Goal: Task Accomplishment & Management: Manage account settings

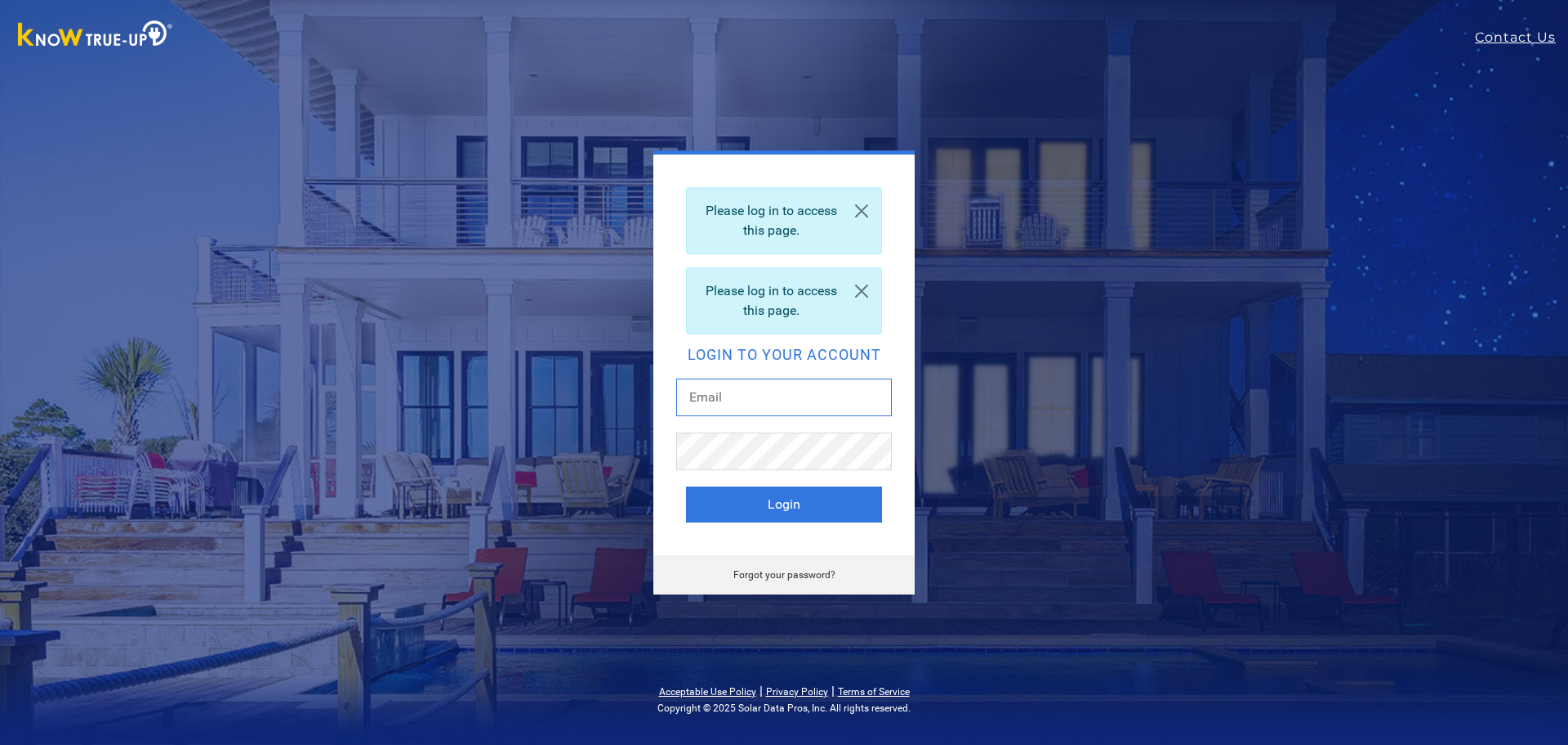
click at [750, 396] on input "text" at bounding box center [784, 397] width 216 height 38
type input "joslyn@cal-solar.com"
click at [800, 500] on button "Login" at bounding box center [784, 505] width 196 height 36
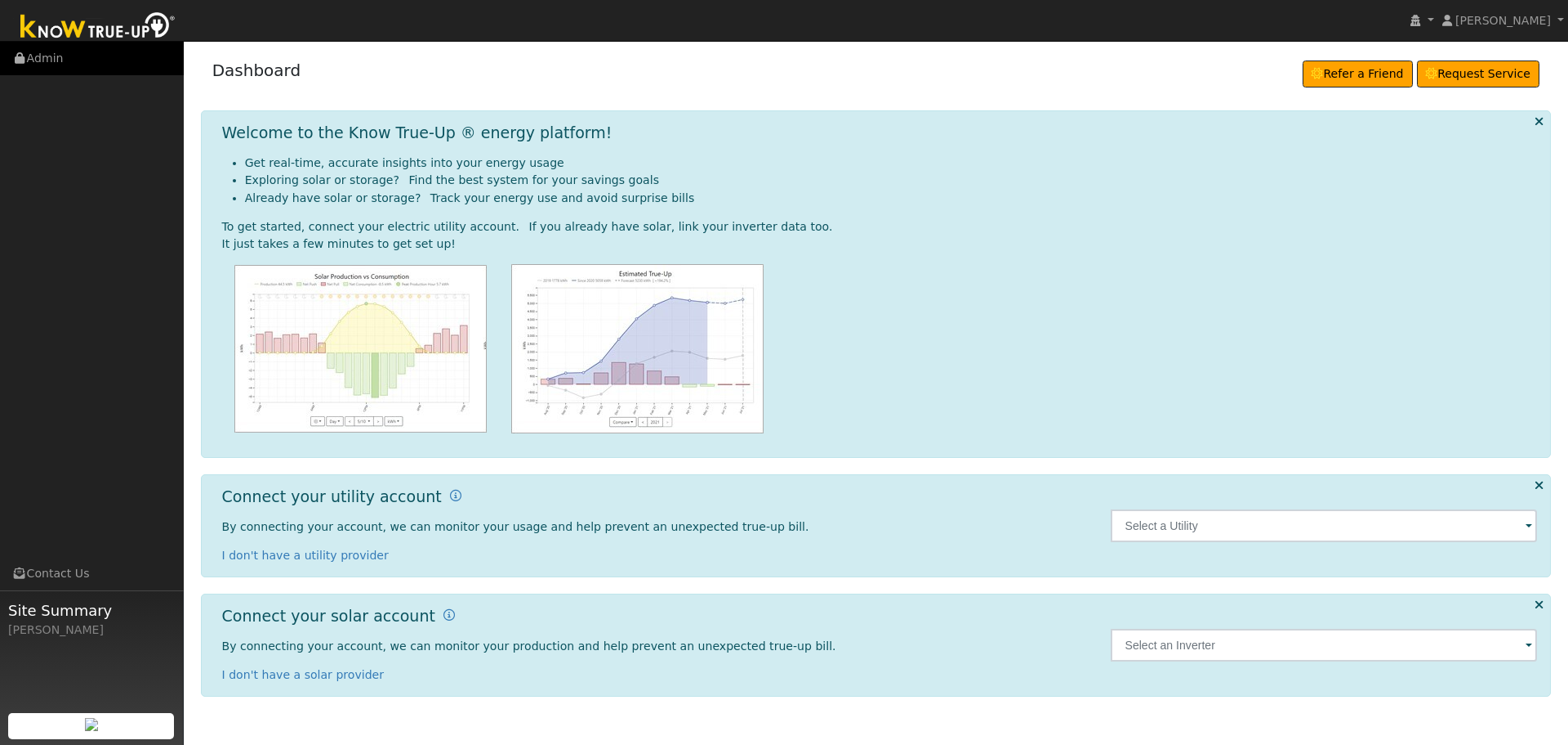
click at [47, 60] on link "Admin" at bounding box center [92, 58] width 184 height 33
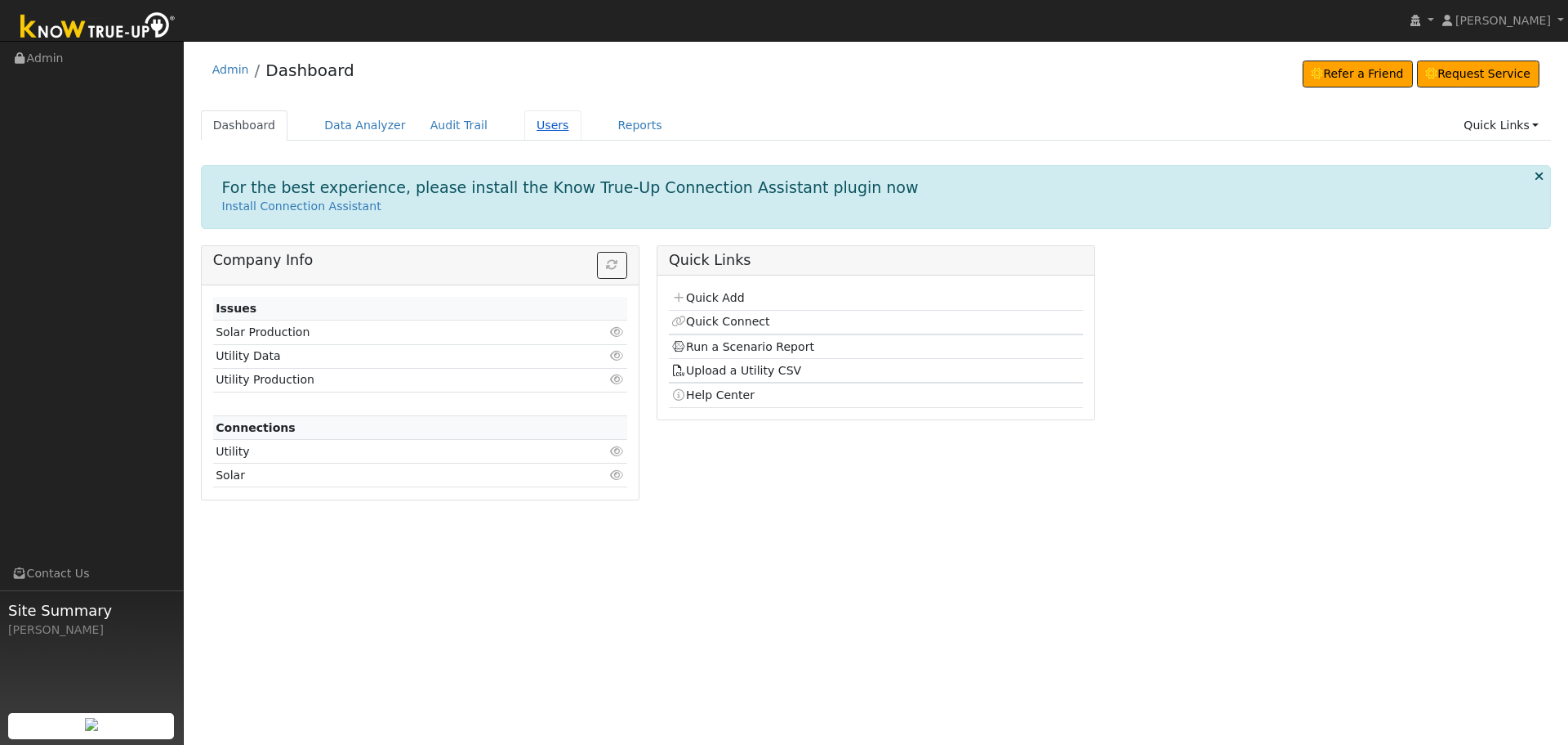
click at [549, 128] on link "Users" at bounding box center [553, 125] width 57 height 30
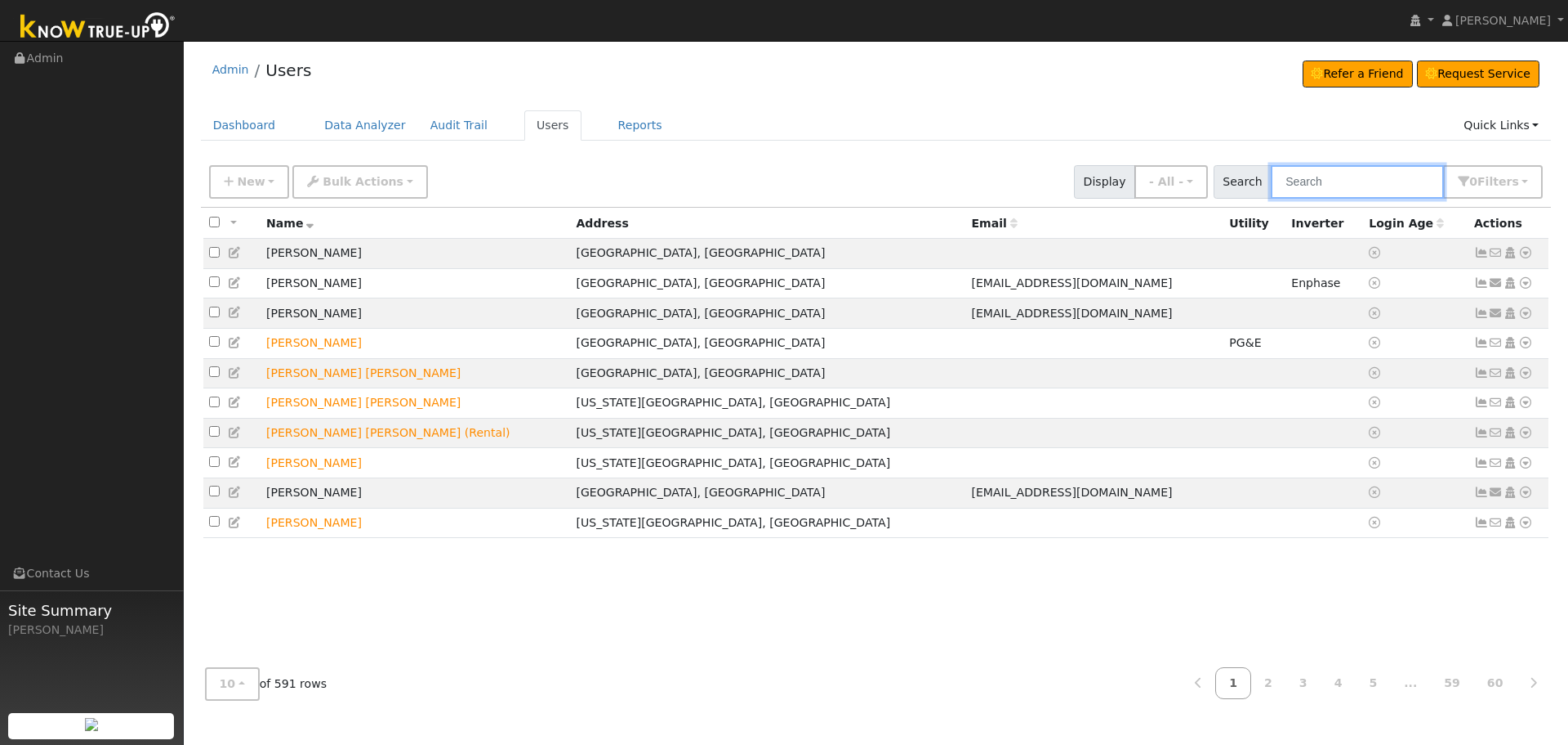
click at [1313, 186] on input "text" at bounding box center [1357, 181] width 173 height 33
type input "[PERSON_NAME]"
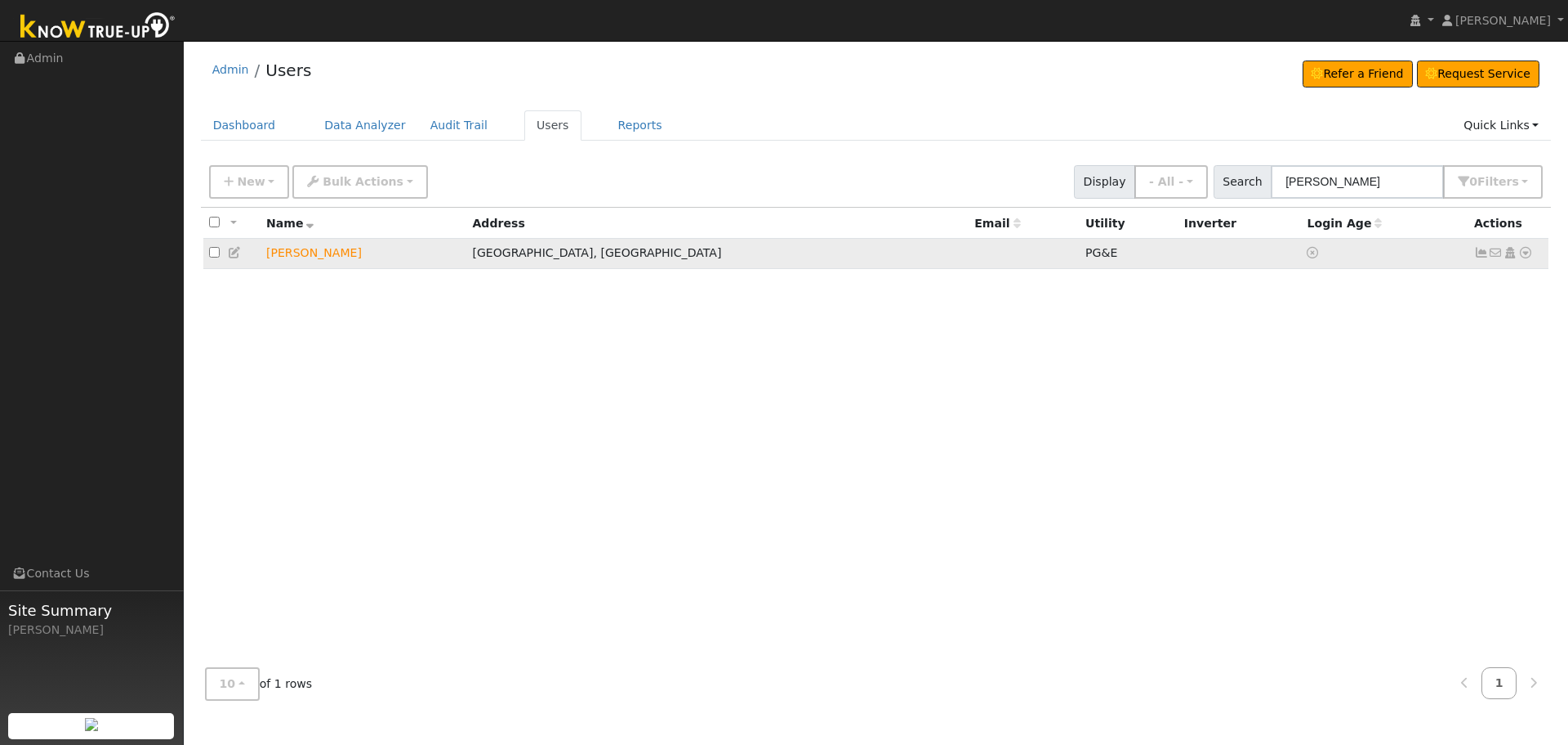
click at [1483, 254] on icon at bounding box center [1482, 253] width 14 height 11
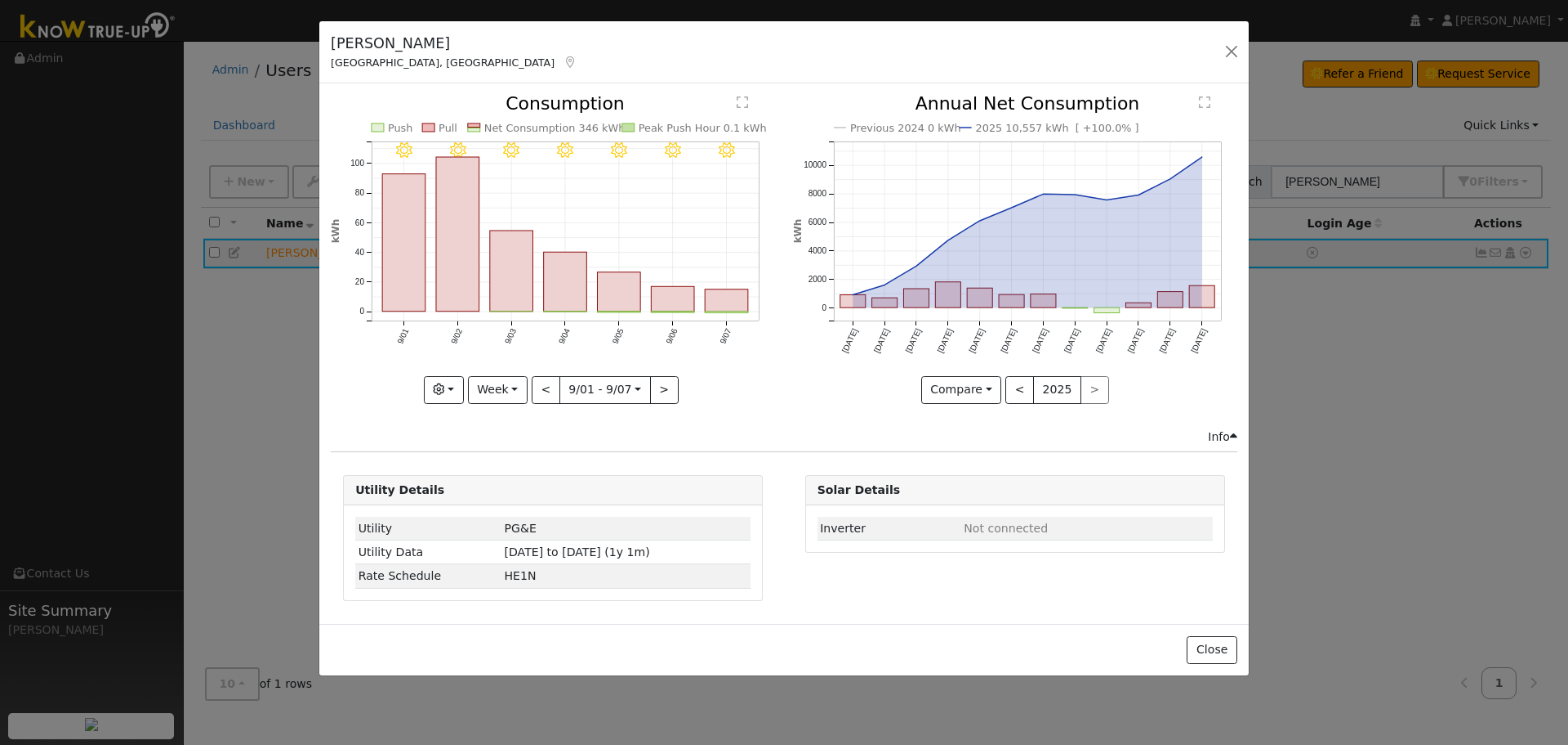
click at [739, 98] on text "" at bounding box center [743, 103] width 11 height 13
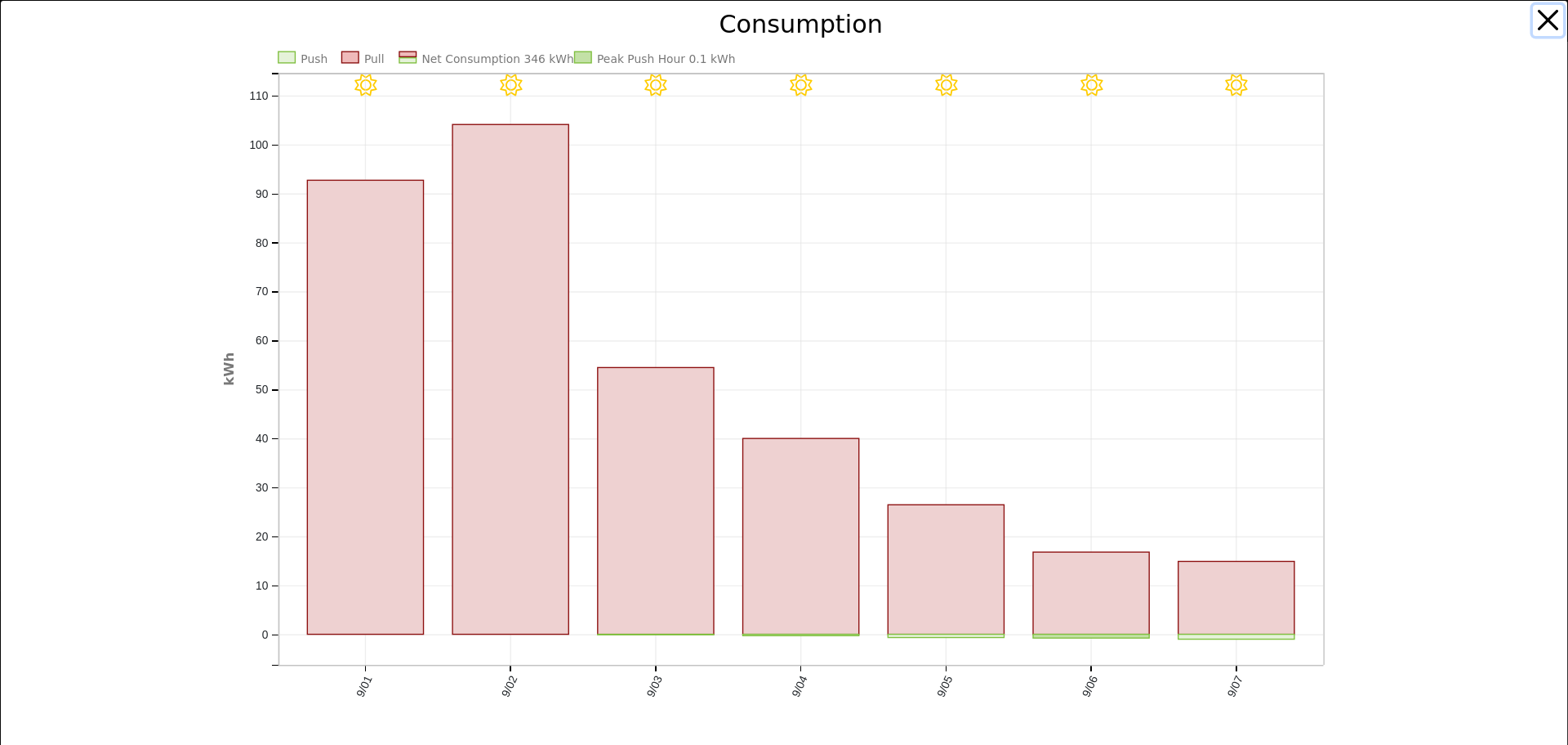
click at [1533, 19] on button "button" at bounding box center [1548, 20] width 31 height 31
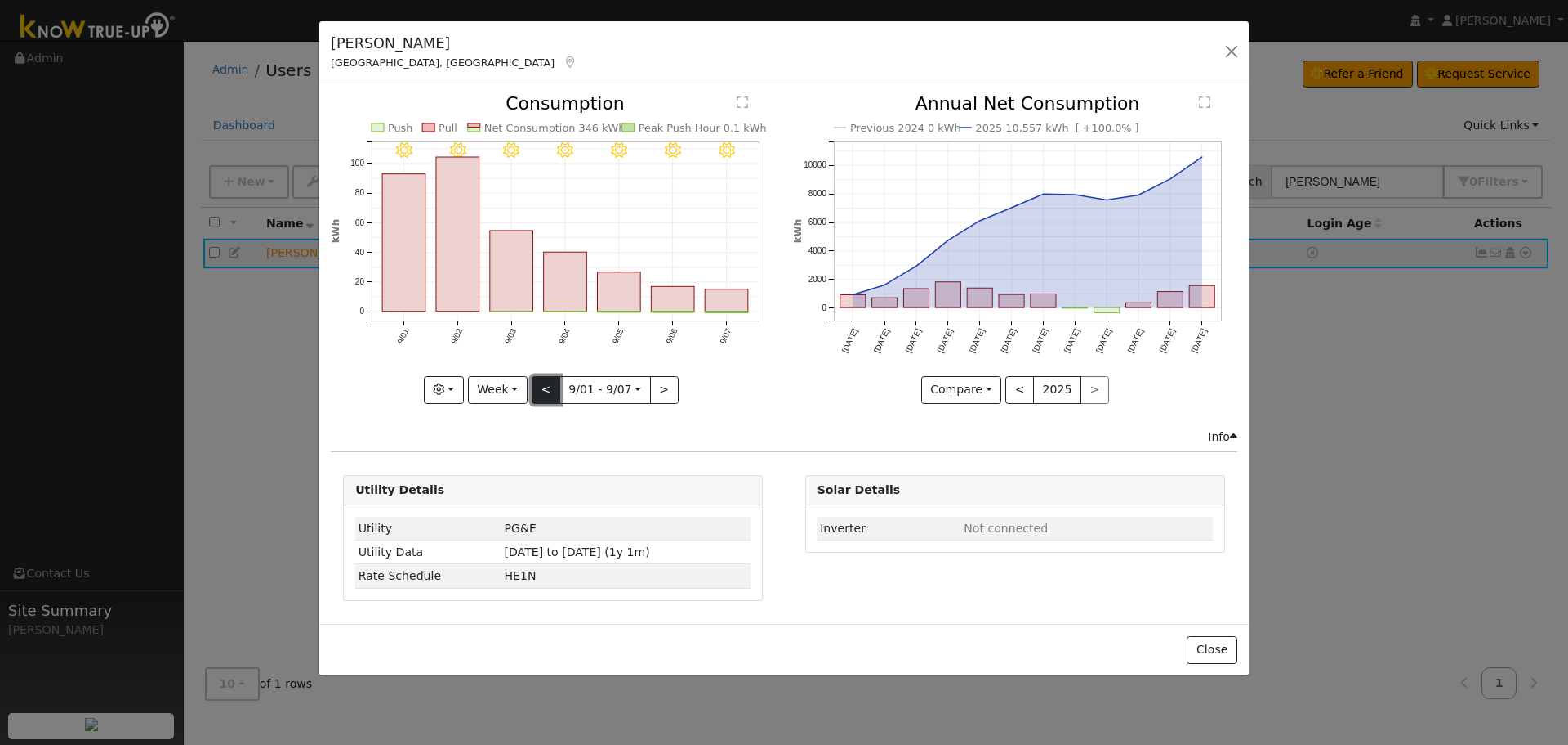
click at [550, 389] on button "<" at bounding box center [546, 390] width 28 height 28
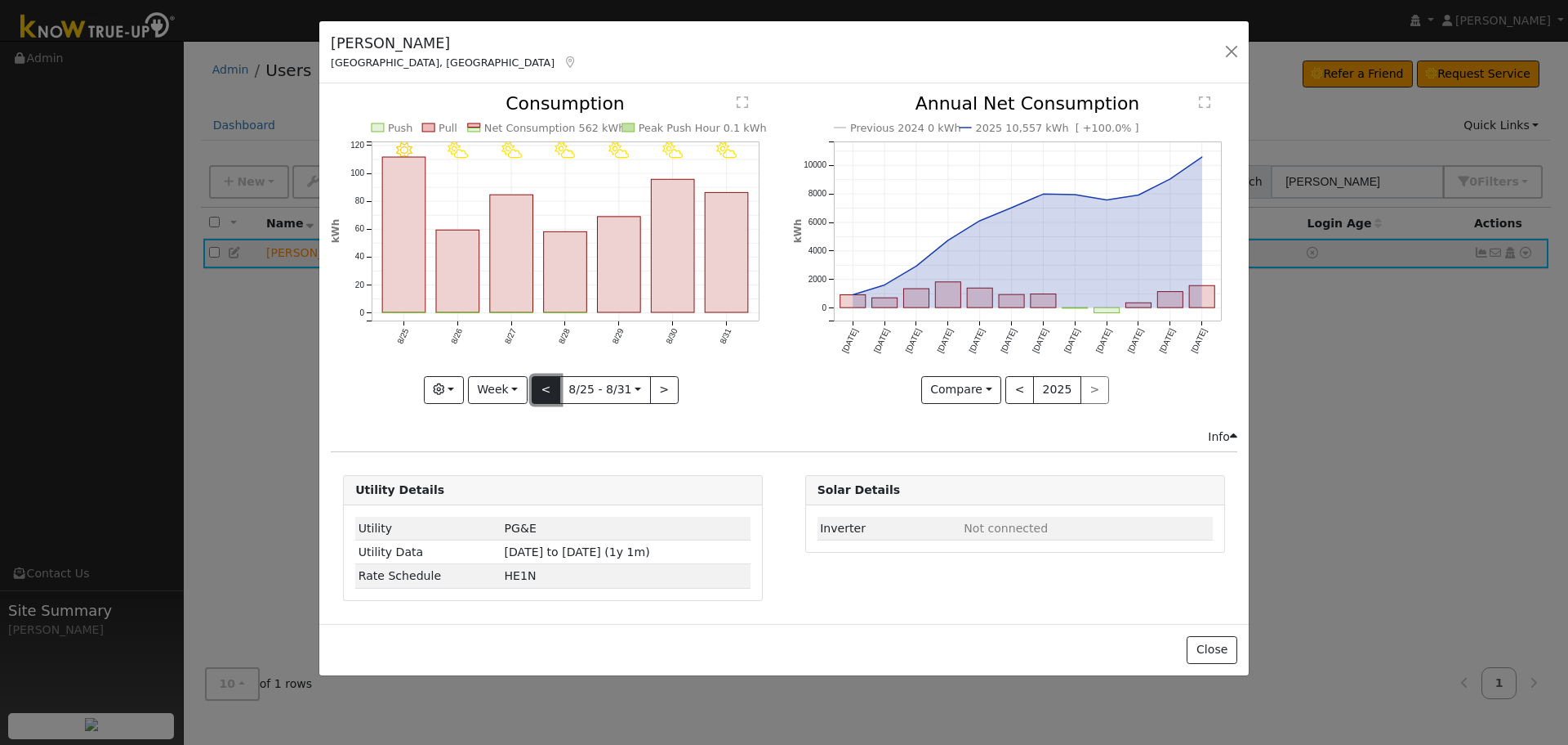
click at [546, 384] on button "<" at bounding box center [546, 390] width 28 height 28
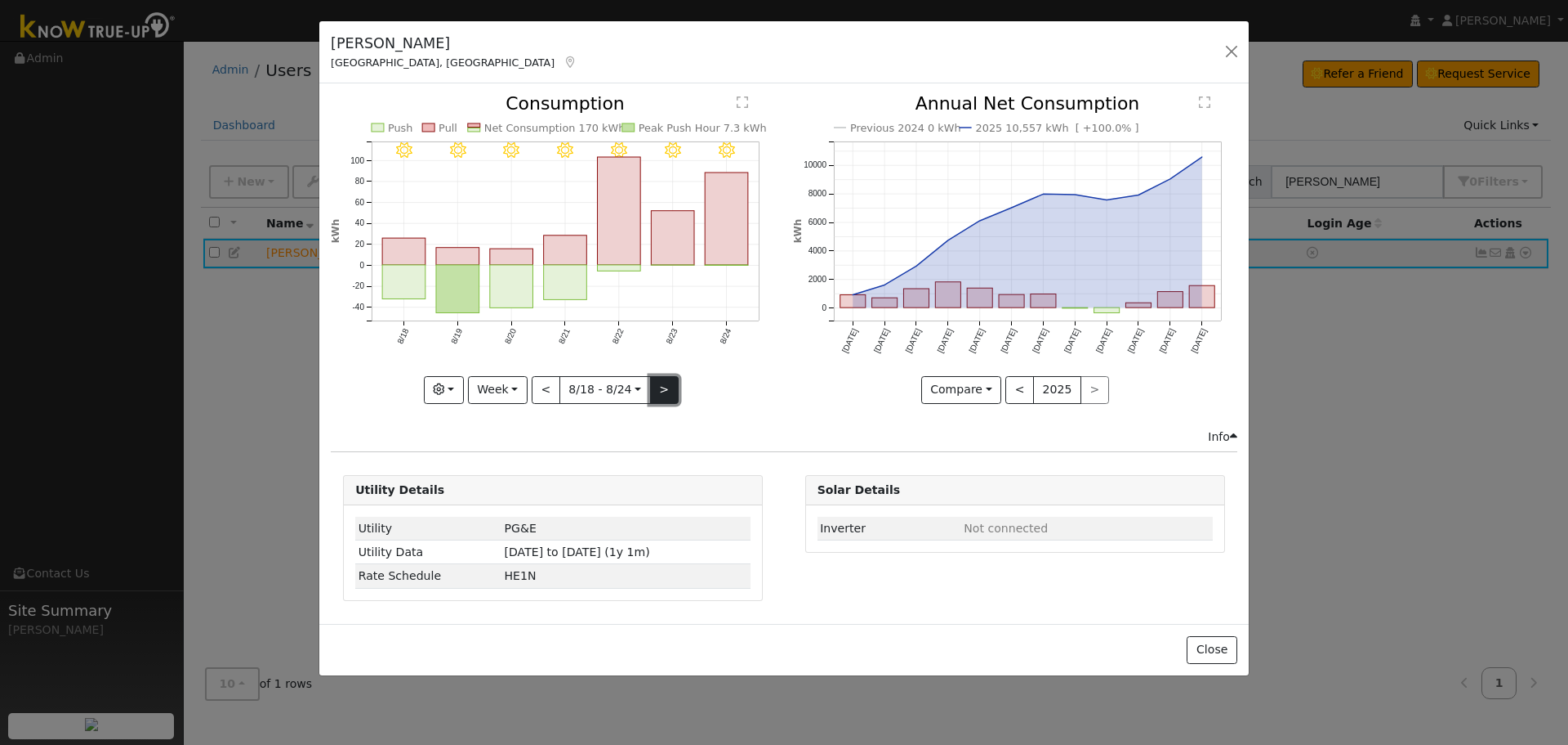
click at [670, 386] on button ">" at bounding box center [665, 390] width 28 height 28
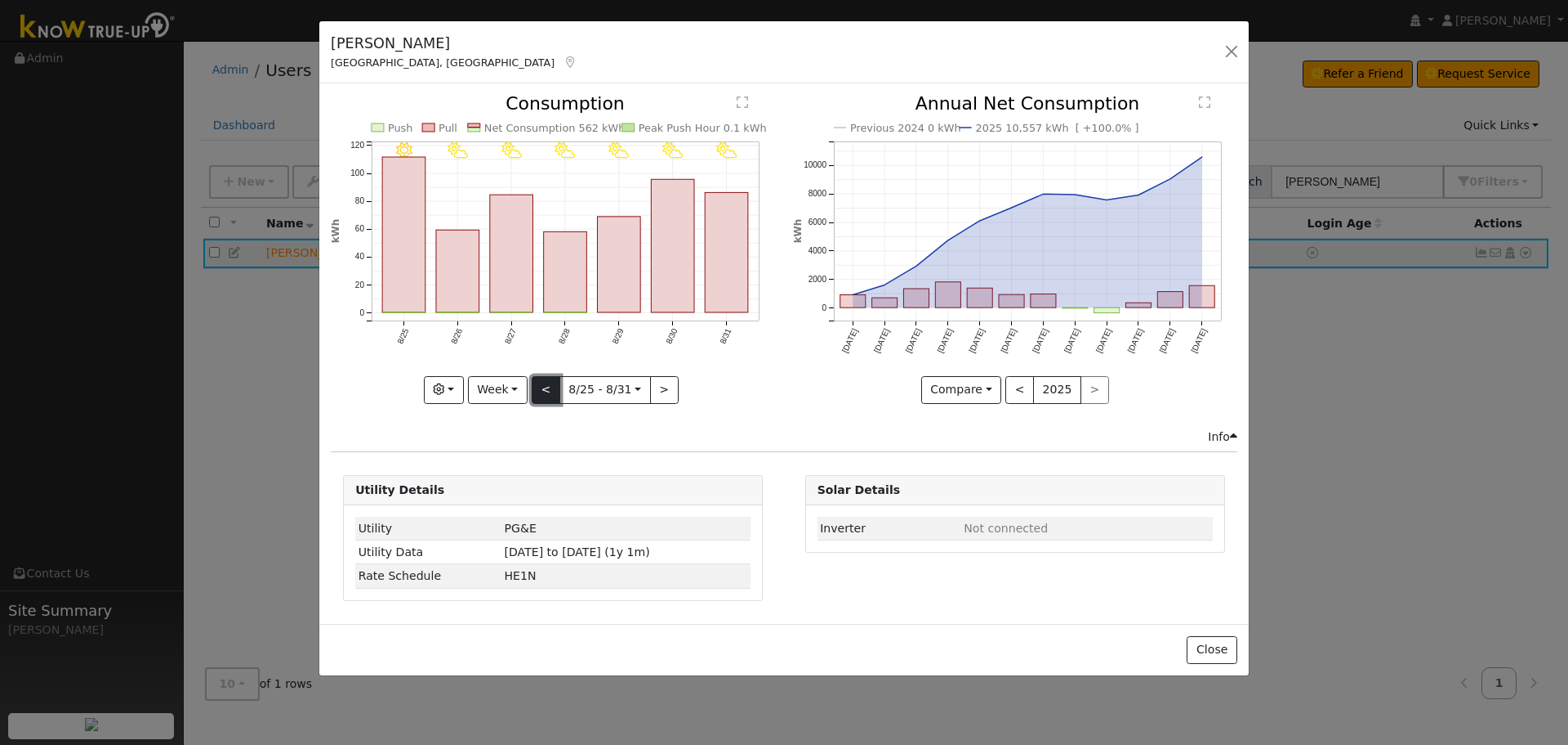
click at [556, 392] on button "<" at bounding box center [546, 390] width 28 height 28
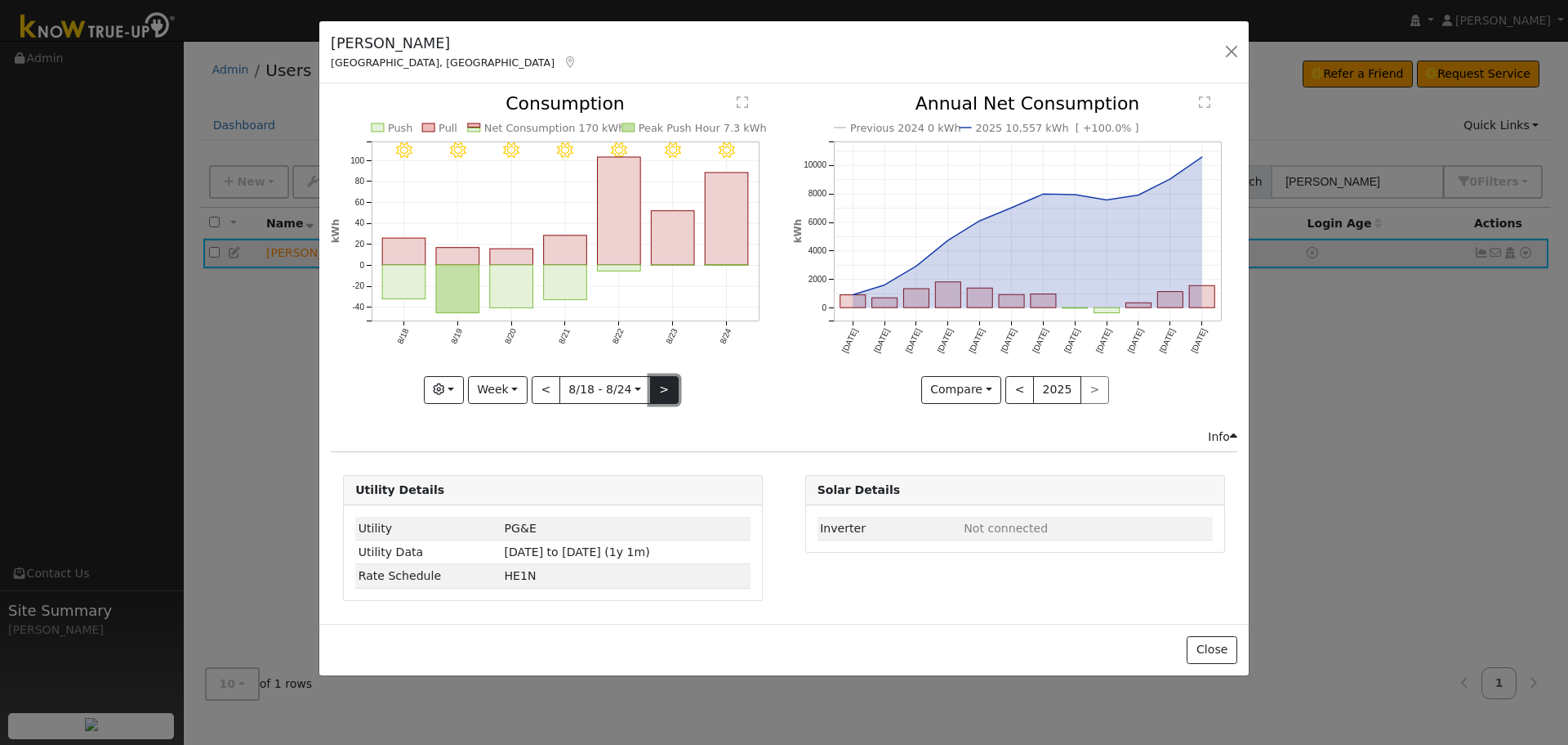
click at [670, 390] on button ">" at bounding box center [665, 390] width 28 height 28
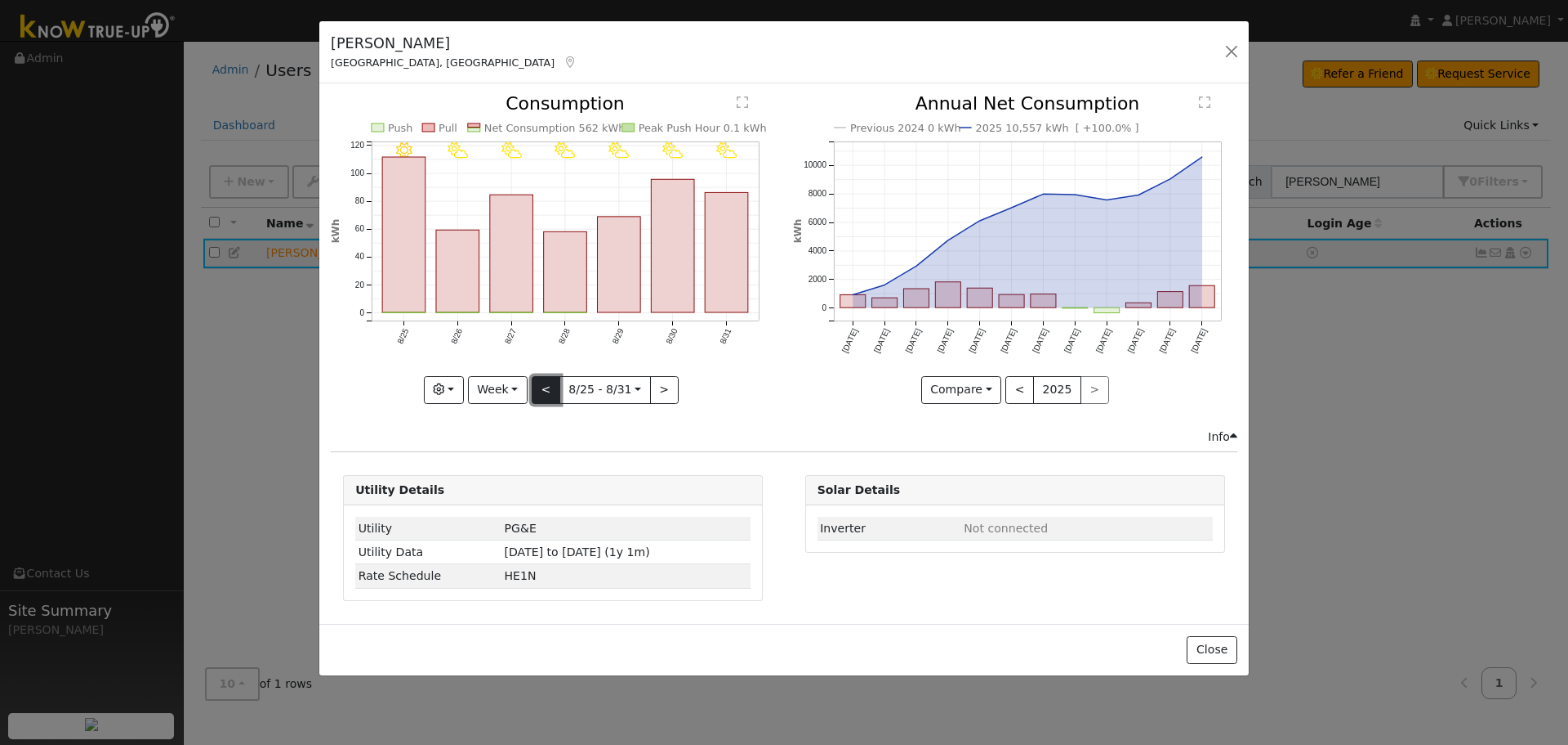
click at [543, 384] on button "<" at bounding box center [546, 390] width 28 height 28
type input "[DATE]"
